Goal: Navigation & Orientation: Find specific page/section

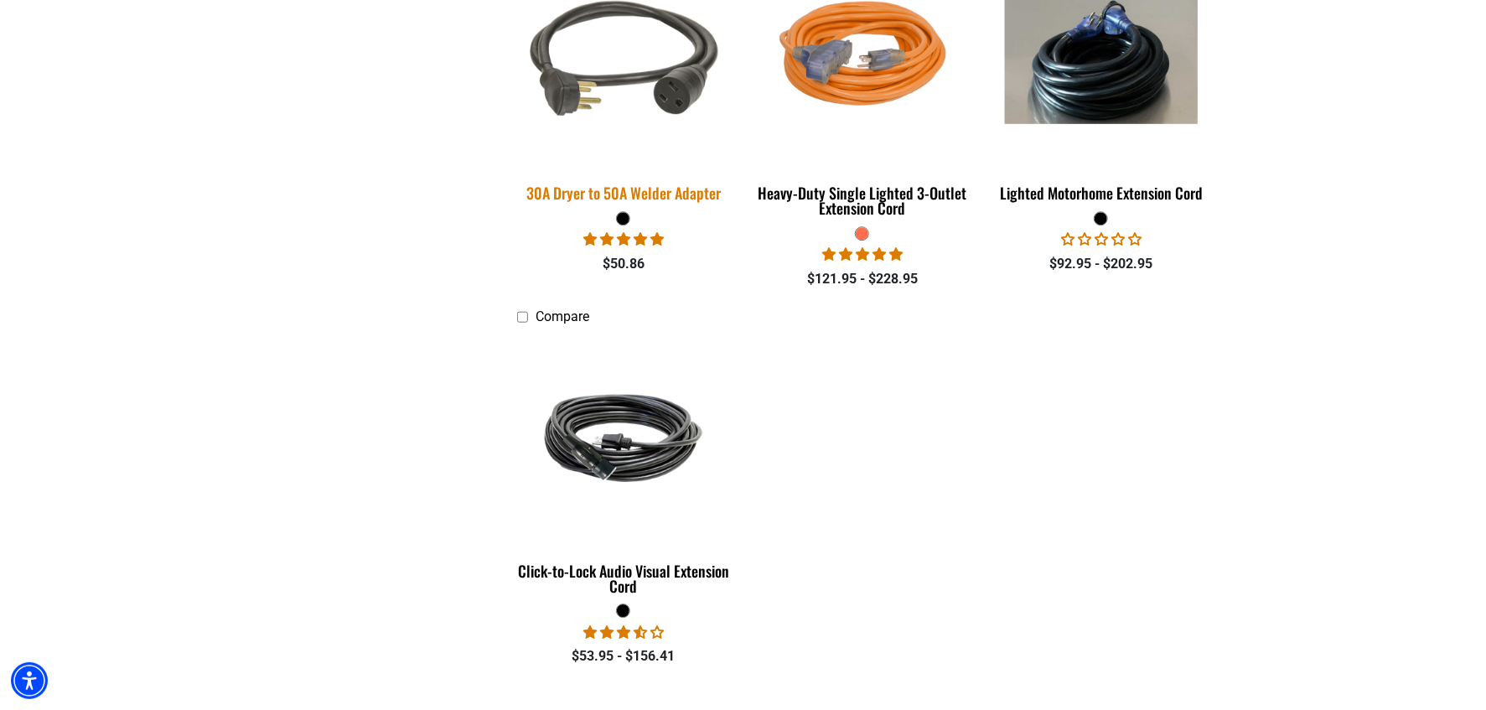
scroll to position [2932, 0]
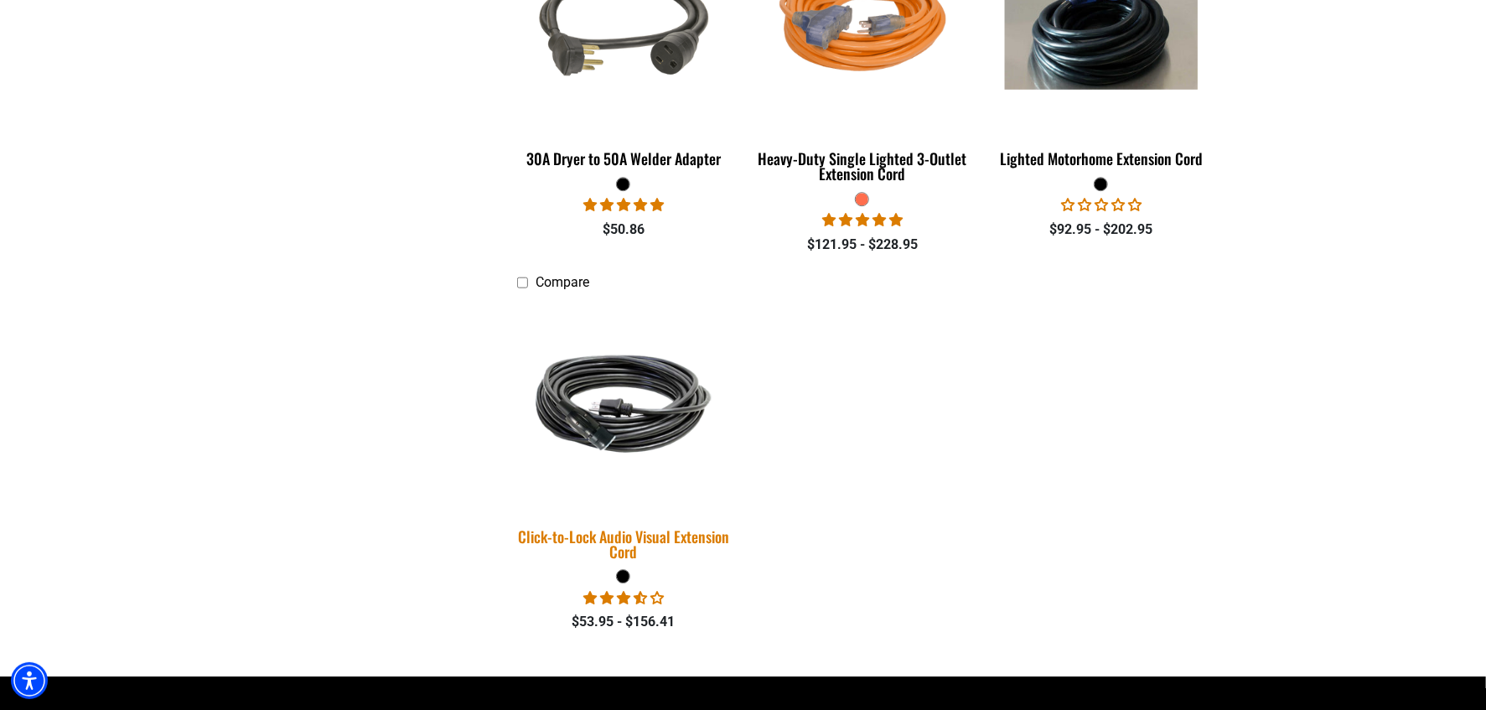
click at [602, 414] on img at bounding box center [623, 403] width 235 height 143
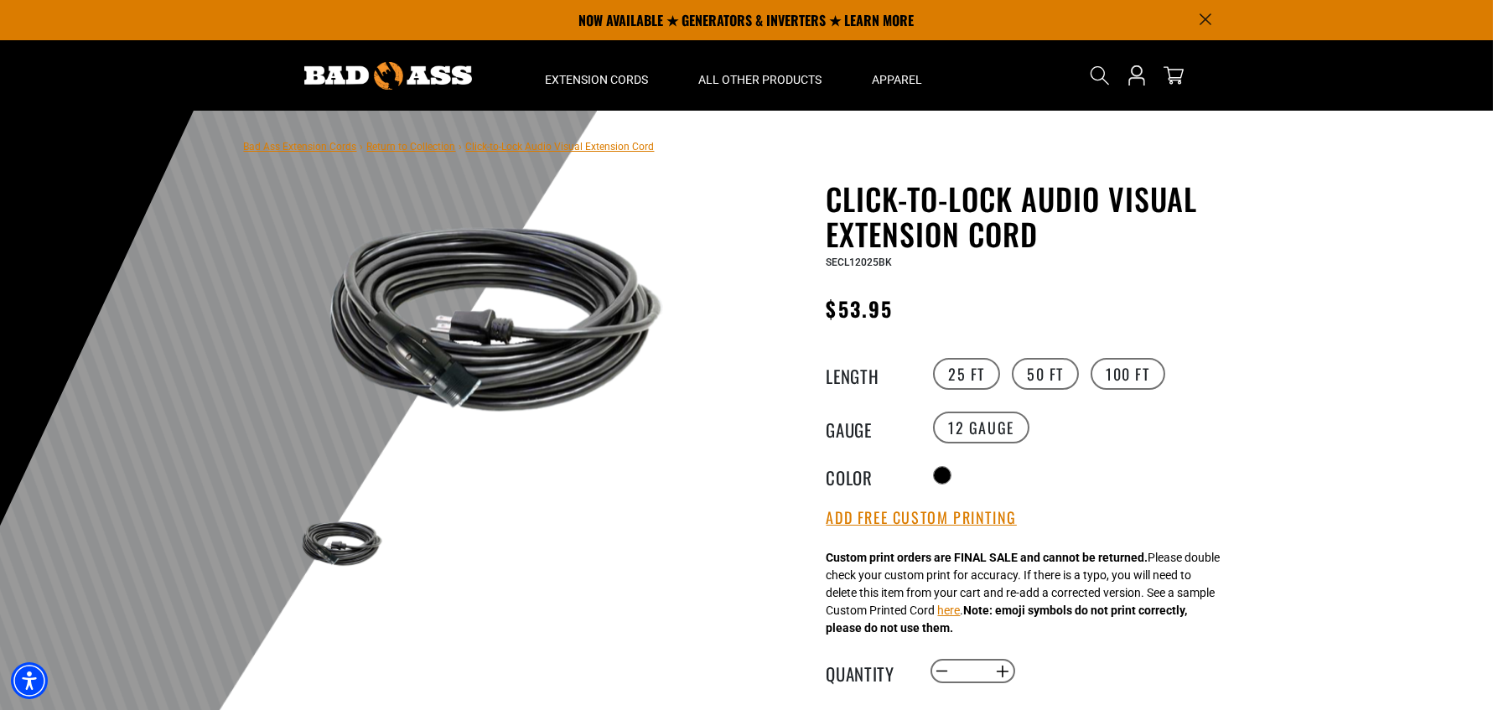
click at [468, 390] on img at bounding box center [495, 319] width 405 height 270
click at [451, 385] on img at bounding box center [495, 319] width 405 height 270
click at [450, 383] on img at bounding box center [495, 319] width 405 height 270
click at [310, 545] on img at bounding box center [341, 543] width 97 height 65
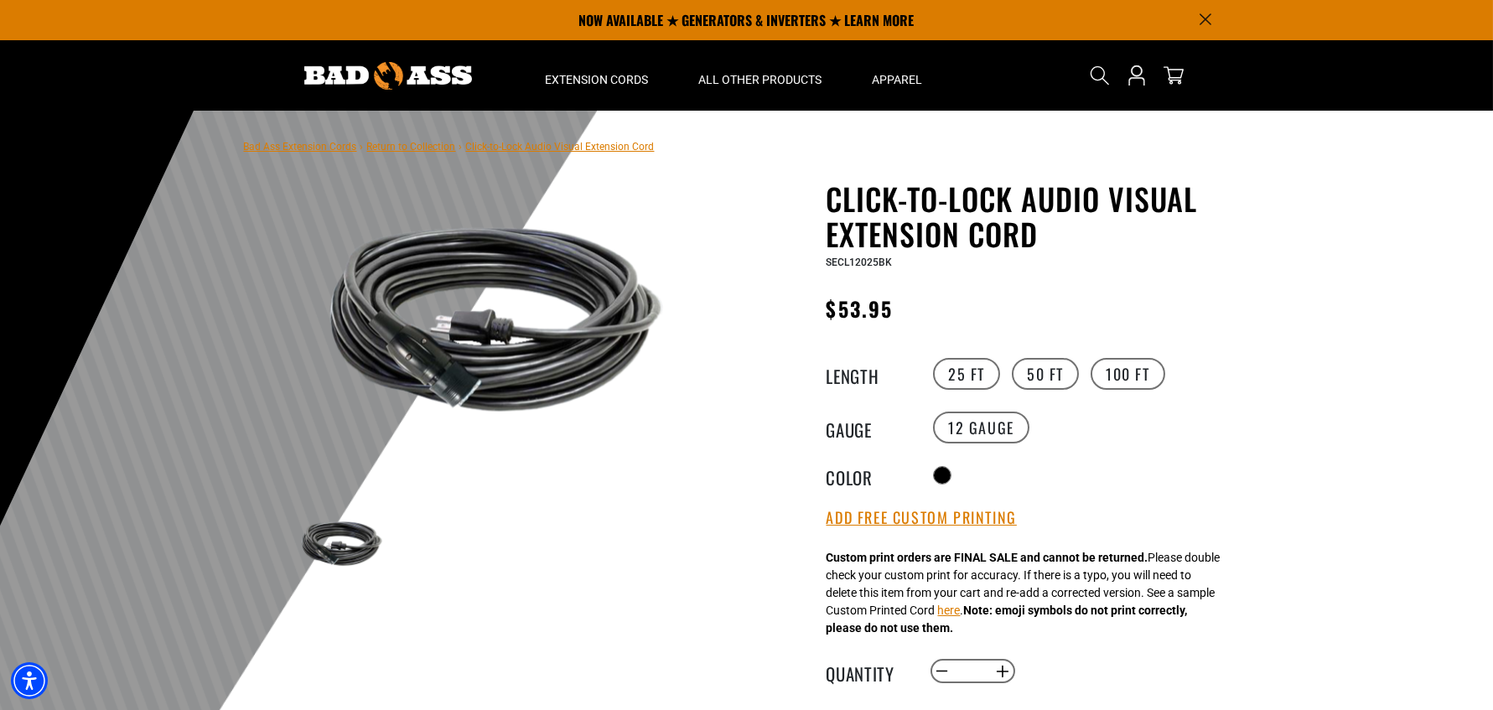
click at [310, 545] on img at bounding box center [341, 543] width 97 height 65
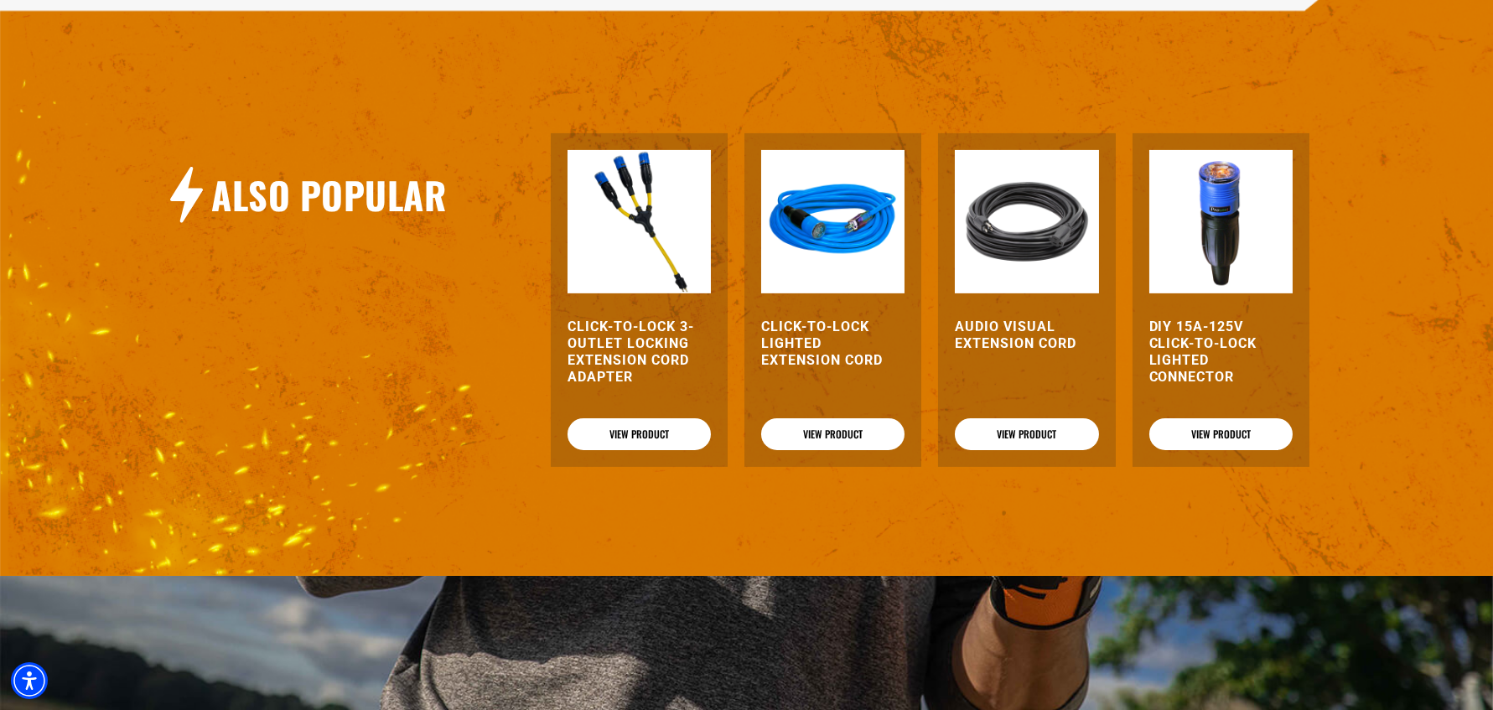
scroll to position [2179, 0]
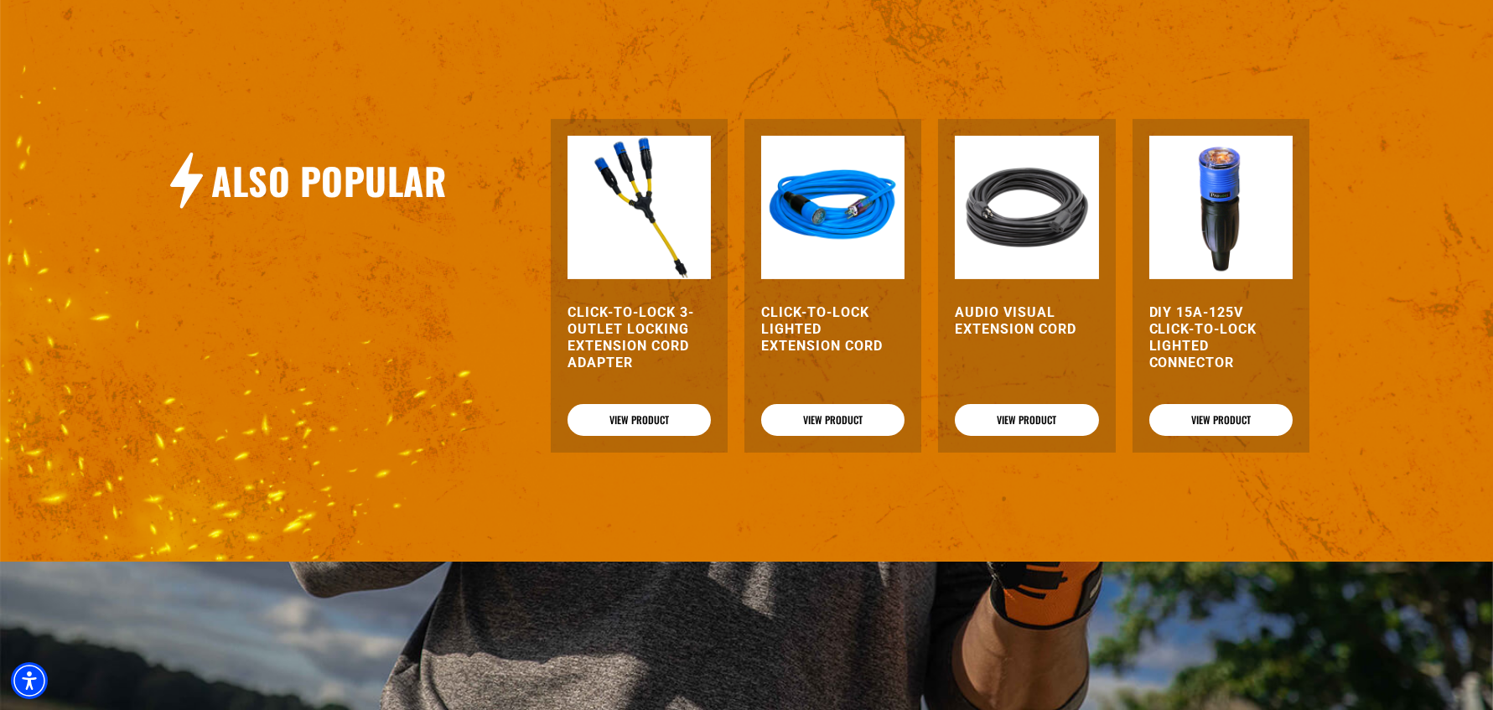
click at [1224, 235] on img at bounding box center [1220, 207] width 143 height 143
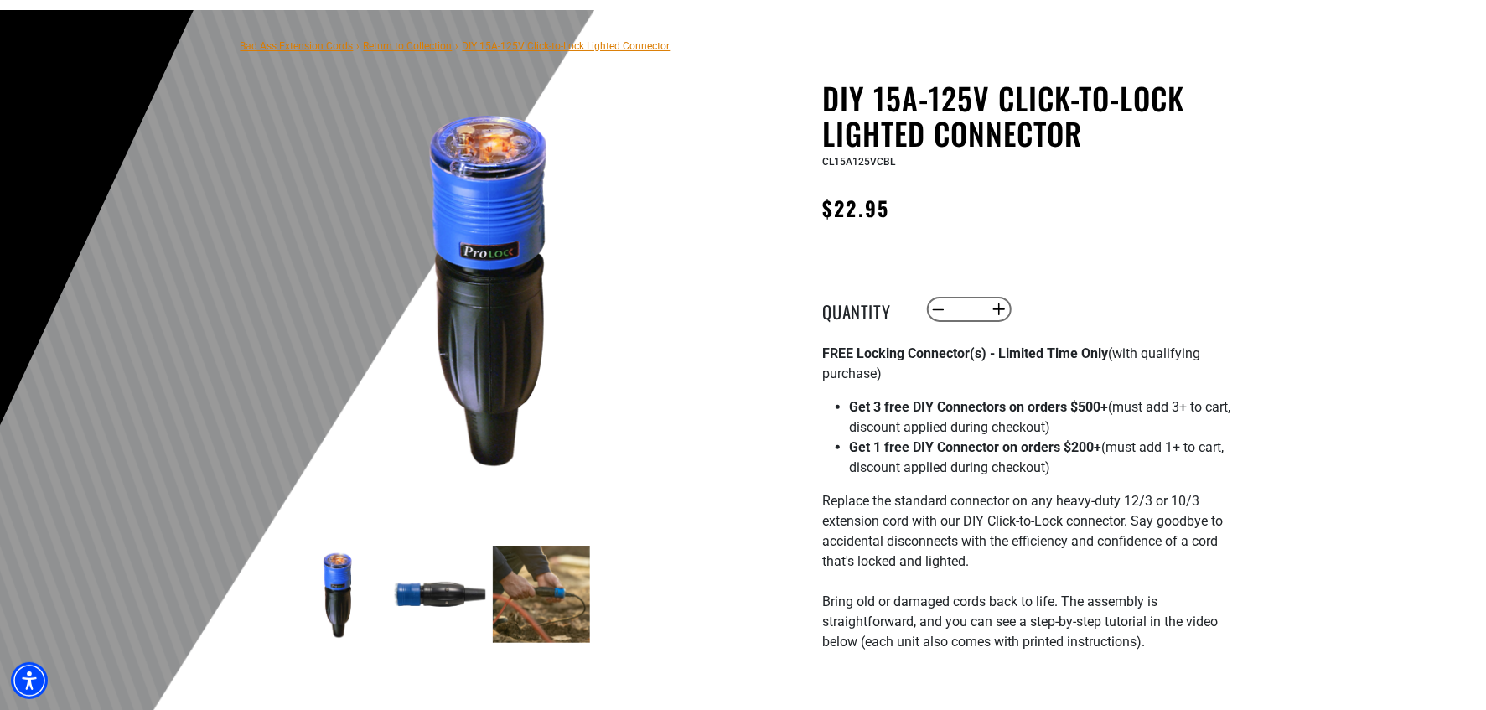
scroll to position [167, 0]
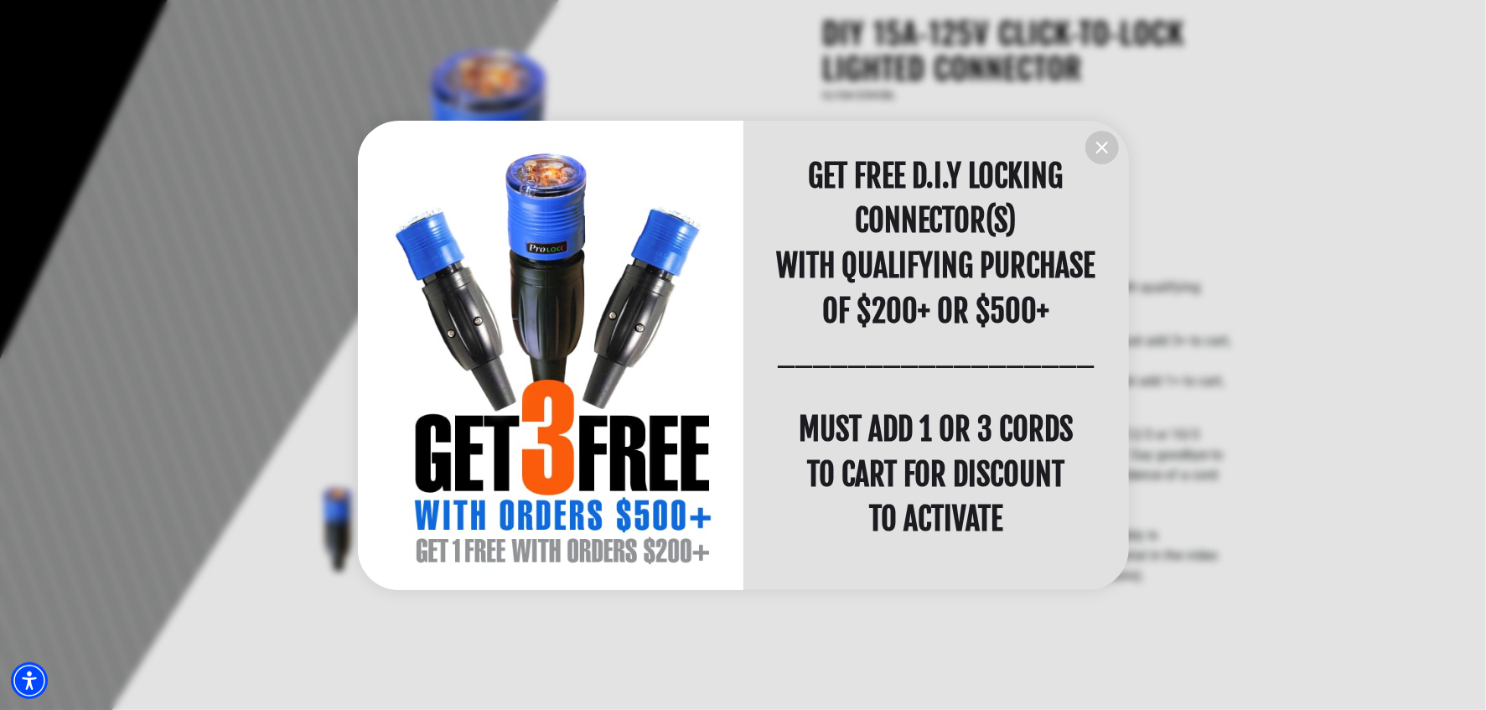
click at [1100, 148] on icon "information" at bounding box center [1102, 147] width 20 height 20
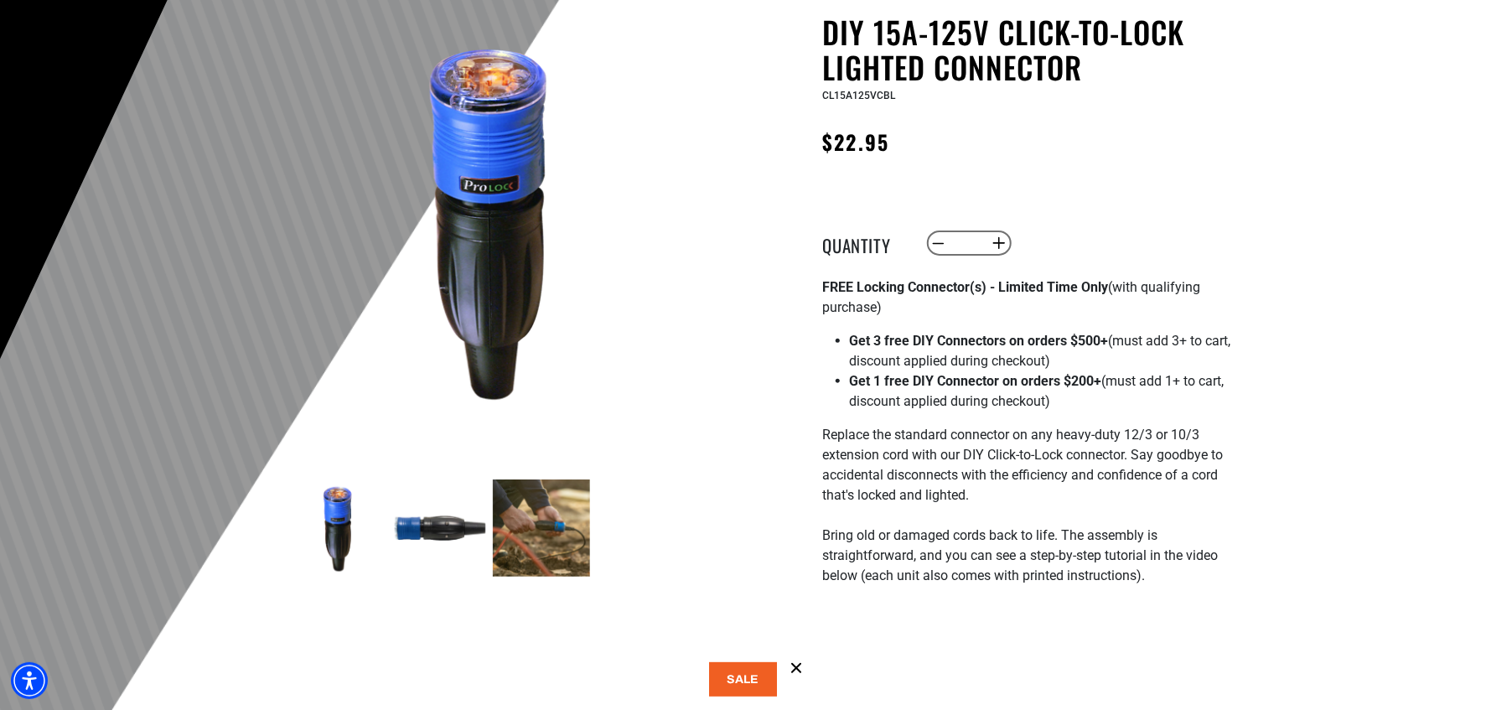
click at [428, 530] on img at bounding box center [439, 527] width 97 height 97
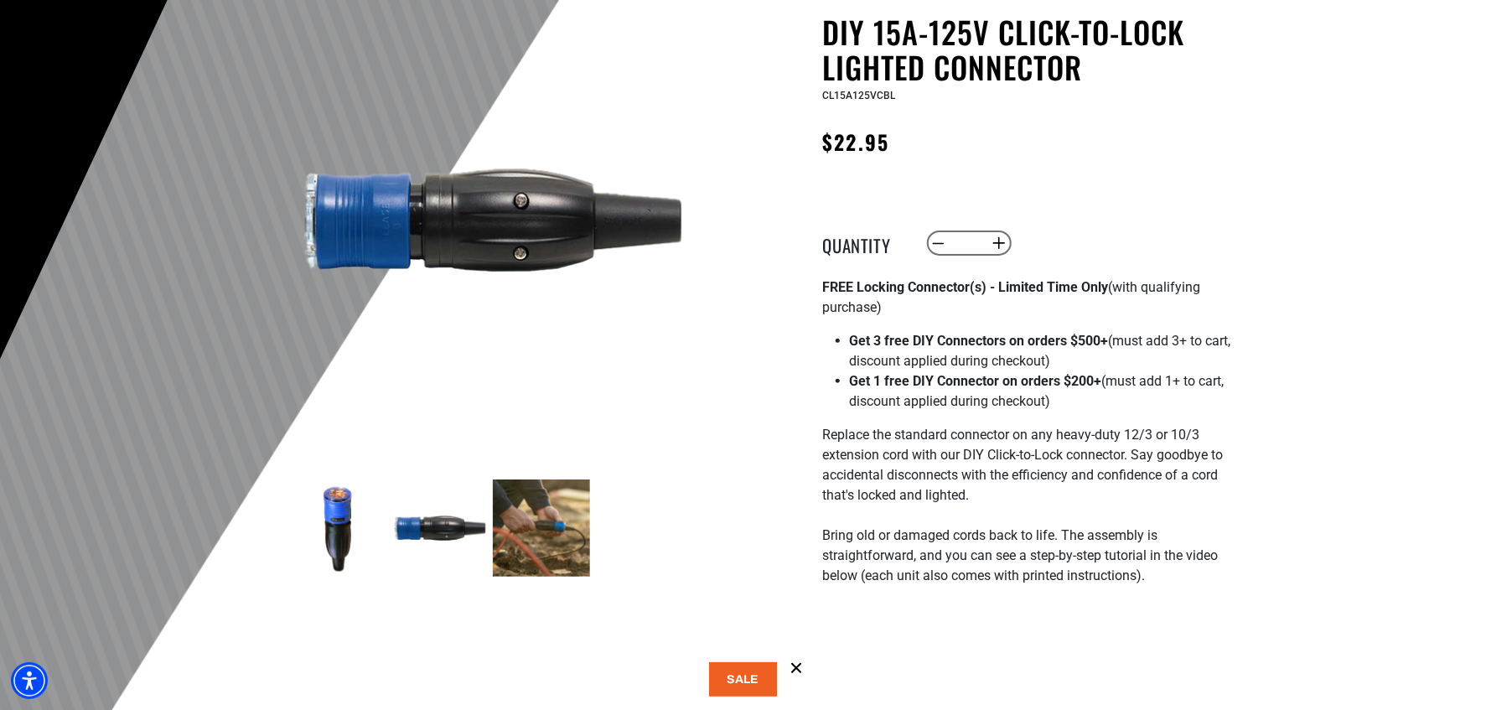
click at [339, 503] on img at bounding box center [338, 527] width 97 height 97
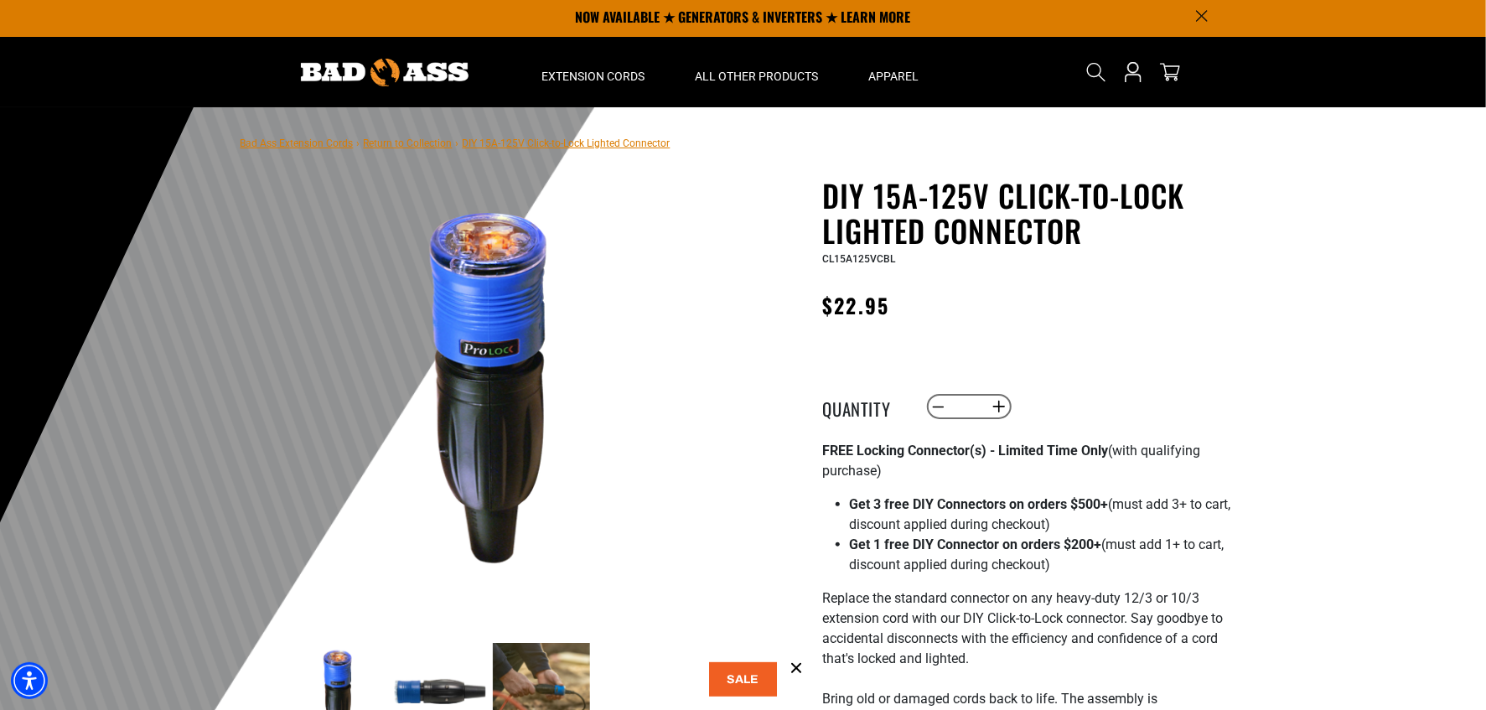
scroll to position [0, 0]
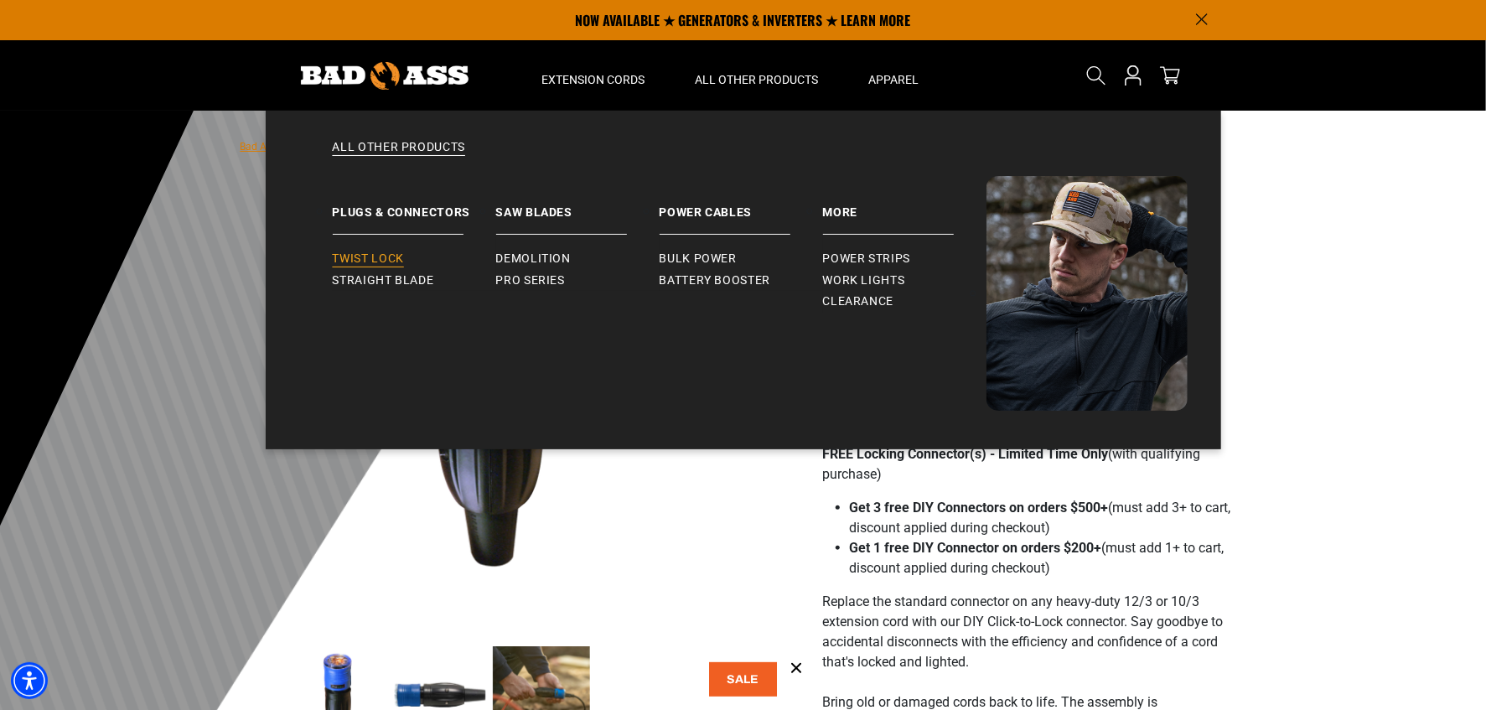
click at [385, 256] on span "Twist Lock" at bounding box center [368, 258] width 71 height 15
